Goal: Transaction & Acquisition: Purchase product/service

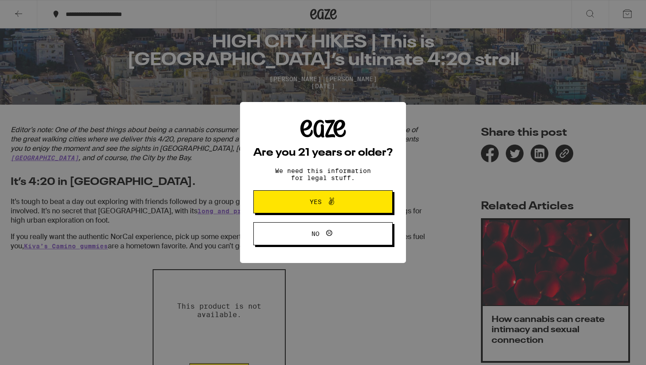
click at [316, 205] on span "Yes" at bounding box center [316, 202] width 12 height 6
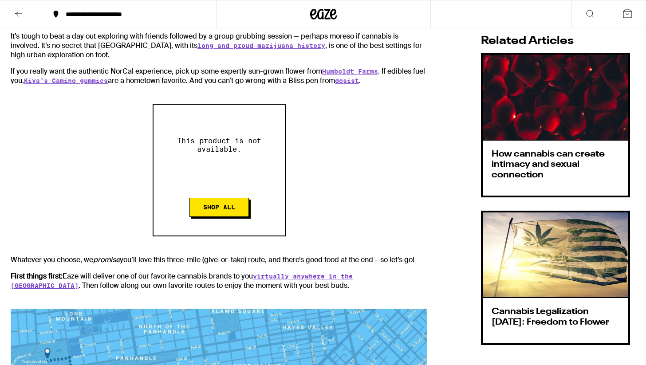
scroll to position [433, 0]
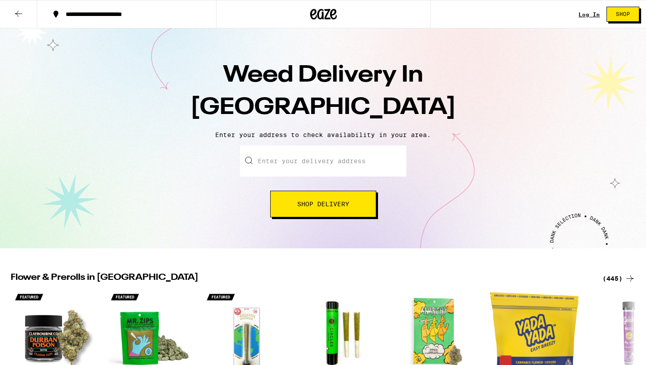
click at [299, 159] on input "Enter your delivery address" at bounding box center [323, 160] width 166 height 31
click at [323, 203] on span "Shop Delivery" at bounding box center [323, 204] width 52 height 6
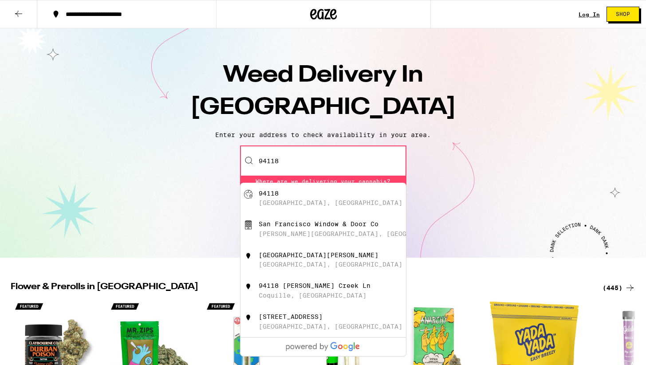
click at [284, 199] on div "[GEOGRAPHIC_DATA], [GEOGRAPHIC_DATA]" at bounding box center [338, 198] width 158 height 17
type input "[GEOGRAPHIC_DATA]"
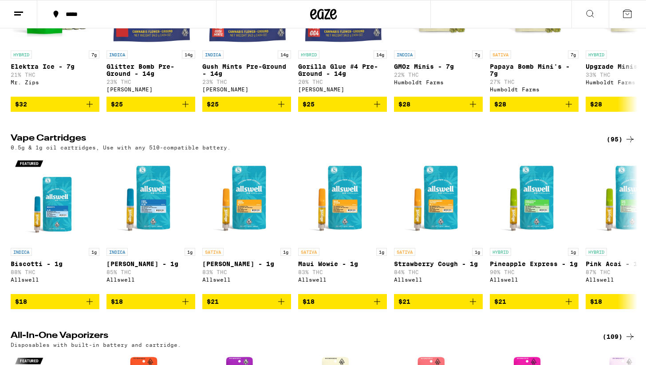
scroll to position [801, 0]
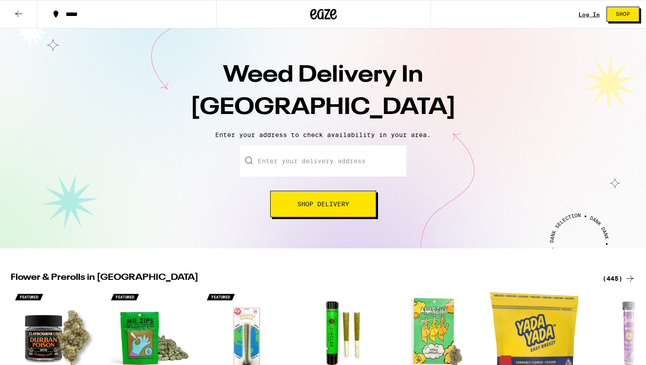
click at [327, 164] on input "Enter your delivery address" at bounding box center [323, 160] width 166 height 31
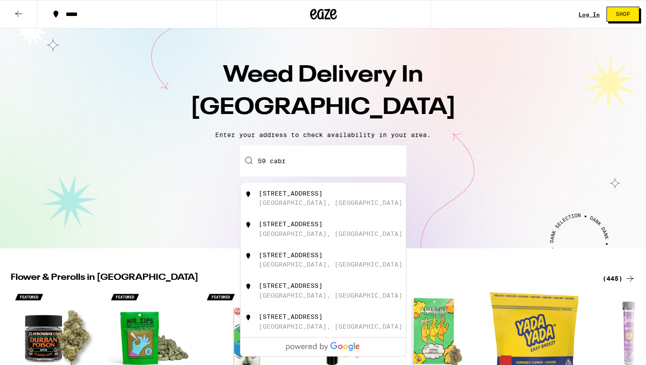
click at [315, 204] on div "[GEOGRAPHIC_DATA], [GEOGRAPHIC_DATA]" at bounding box center [331, 202] width 144 height 7
type input "[STREET_ADDRESS]"
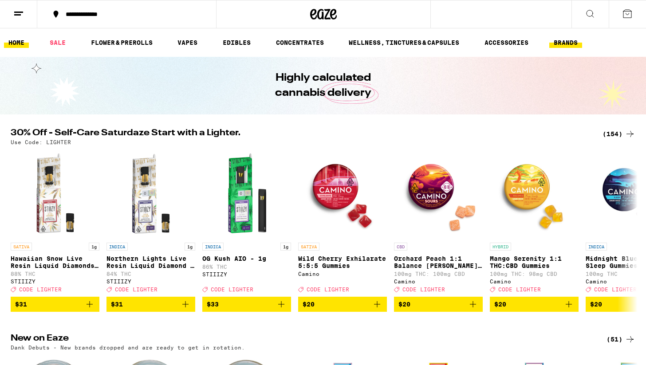
click at [568, 39] on button "BRANDS" at bounding box center [565, 42] width 33 height 11
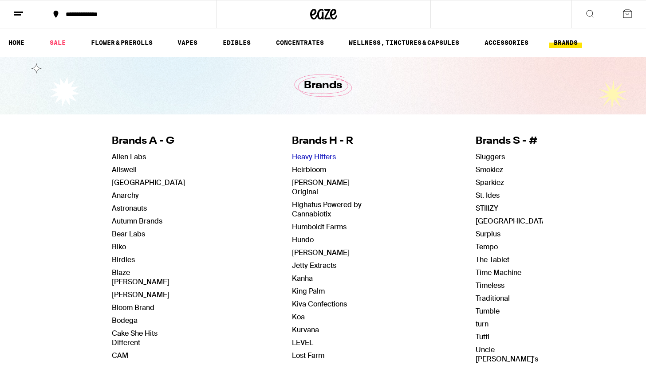
click at [323, 157] on link "Heavy Hitters" at bounding box center [314, 156] width 44 height 9
